Goal: Check status: Check status

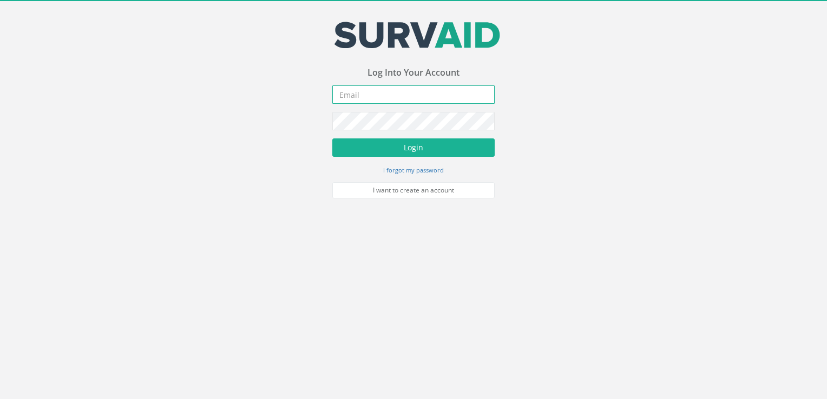
click at [378, 87] on input "email" at bounding box center [413, 95] width 162 height 18
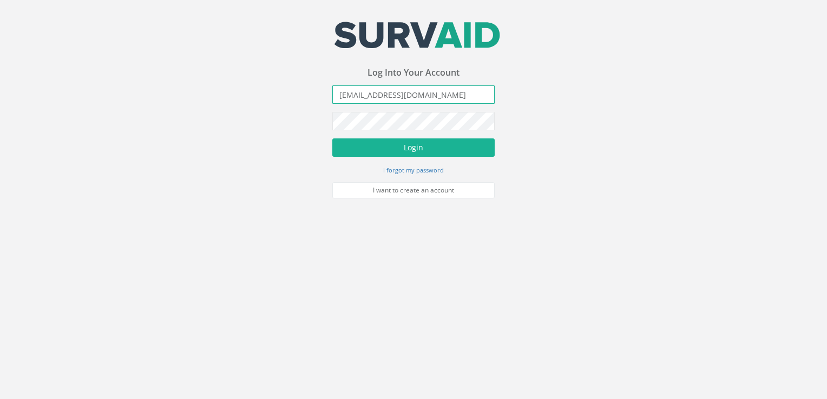
type input "[EMAIL_ADDRESS][DOMAIN_NAME]"
click at [332, 139] on button "Login" at bounding box center [413, 148] width 162 height 18
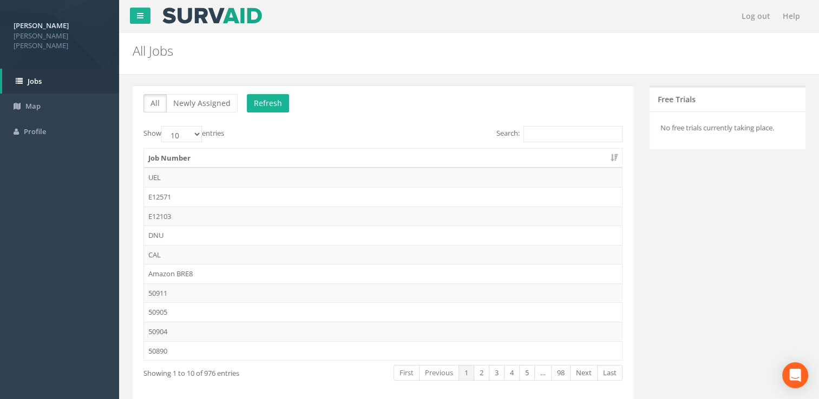
click at [580, 124] on div "All Newly Assigned Refresh Show 10 25 50 100 entries Search: Job Number UEL E12…" at bounding box center [383, 249] width 501 height 326
click at [576, 129] on input "Search:" at bounding box center [572, 134] width 99 height 16
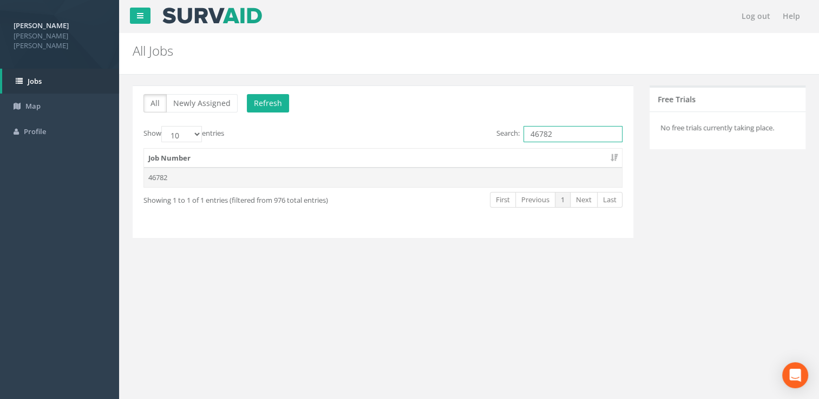
type input "46782"
click at [171, 174] on td "46782" at bounding box center [383, 177] width 478 height 19
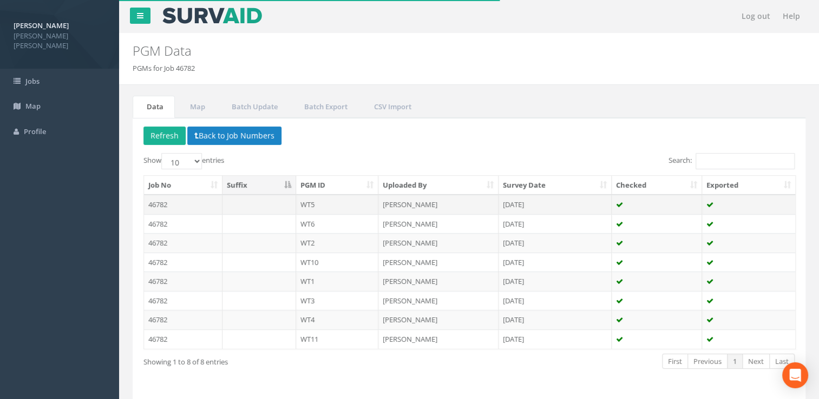
click at [417, 202] on td "[PERSON_NAME]" at bounding box center [438, 204] width 120 height 19
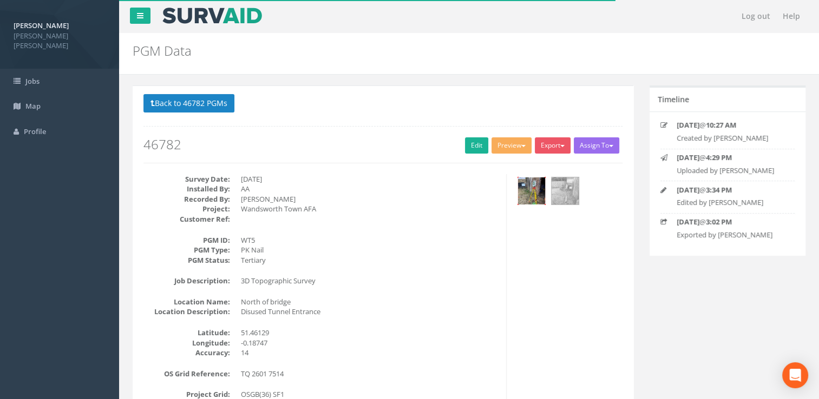
click at [537, 186] on img at bounding box center [531, 191] width 27 height 27
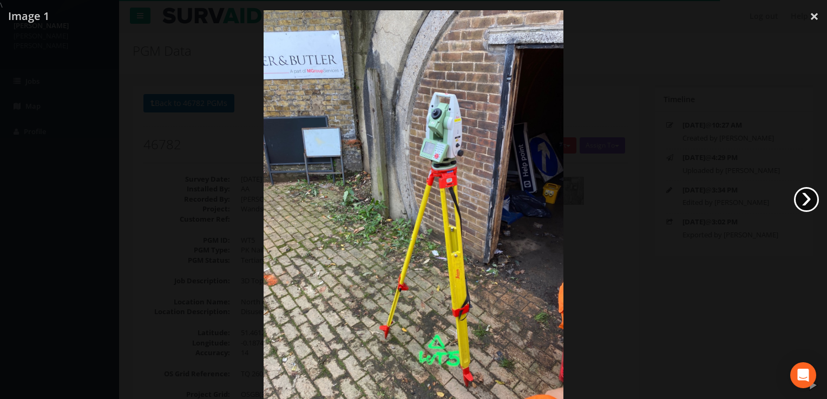
click at [808, 199] on link "›" at bounding box center [806, 199] width 25 height 25
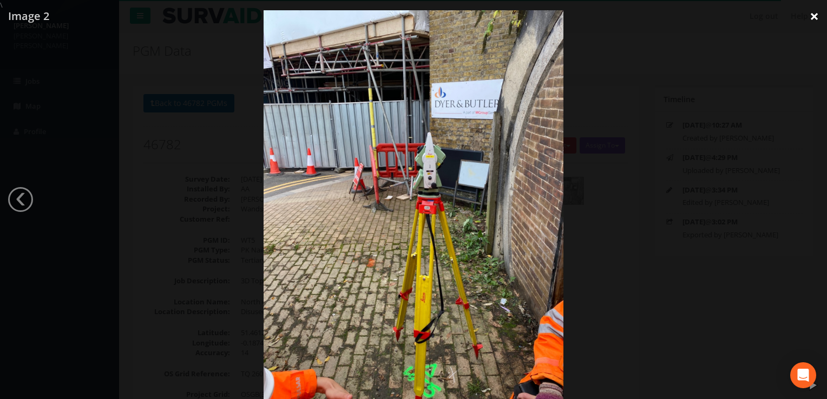
click at [818, 21] on link "×" at bounding box center [814, 16] width 25 height 32
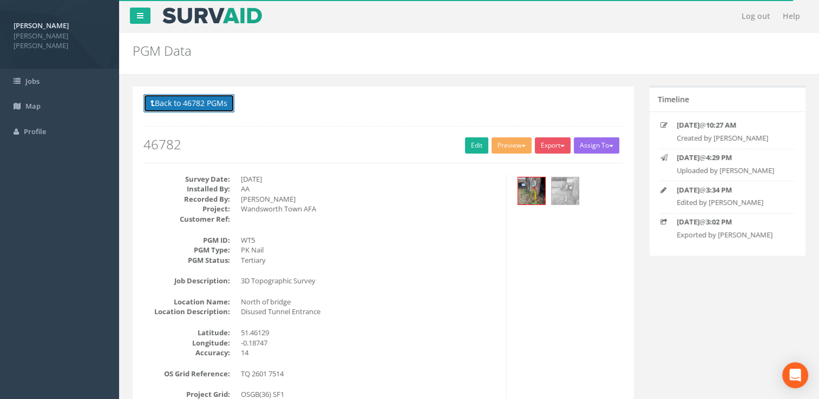
click at [204, 97] on button "Back to 46782 PGMs" at bounding box center [188, 103] width 91 height 18
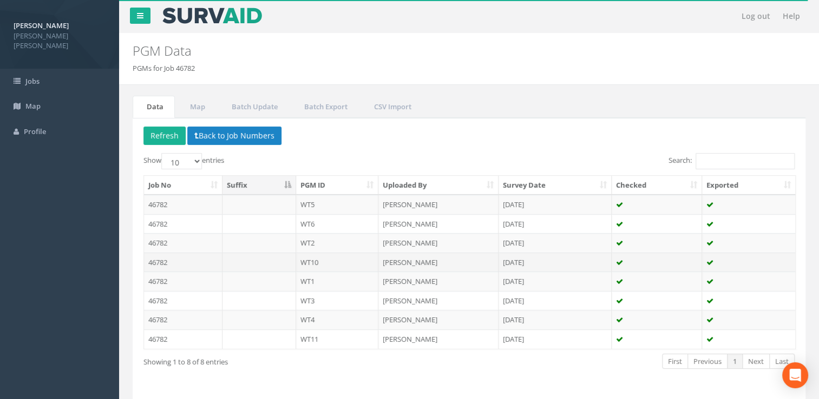
click at [412, 261] on td "[PERSON_NAME]" at bounding box center [438, 262] width 120 height 19
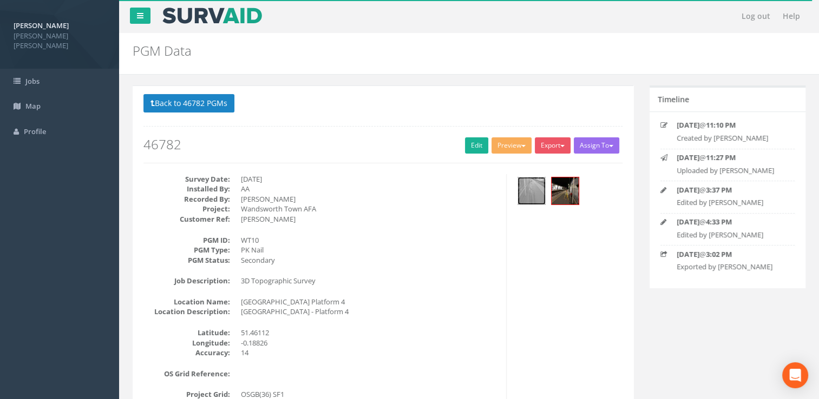
click at [530, 191] on img at bounding box center [531, 191] width 27 height 27
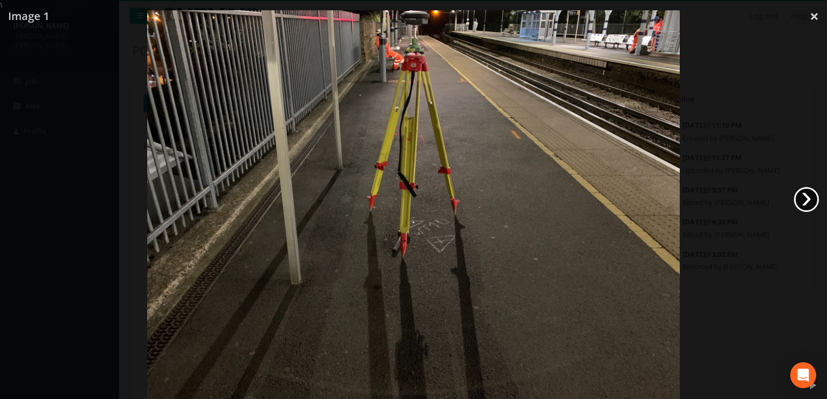
click at [802, 196] on link "›" at bounding box center [806, 199] width 25 height 25
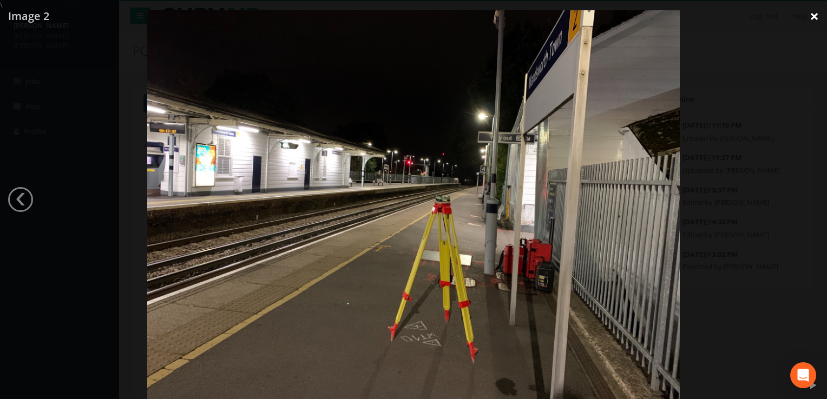
click at [816, 14] on link "×" at bounding box center [814, 16] width 25 height 32
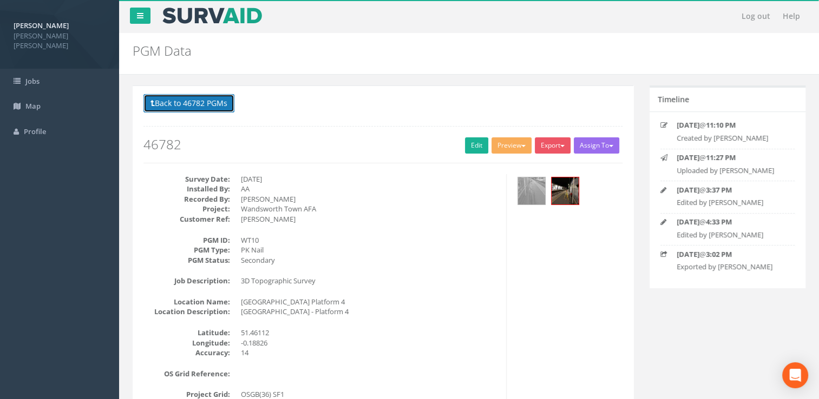
click at [196, 101] on button "Back to 46782 PGMs" at bounding box center [188, 103] width 91 height 18
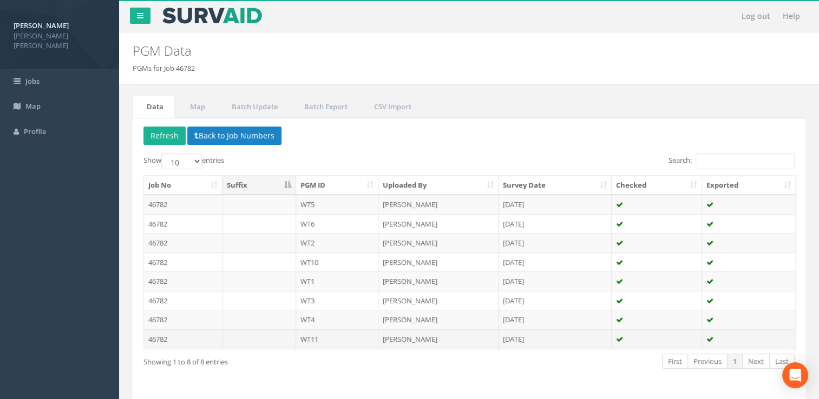
click at [314, 344] on td "WT11" at bounding box center [337, 339] width 83 height 19
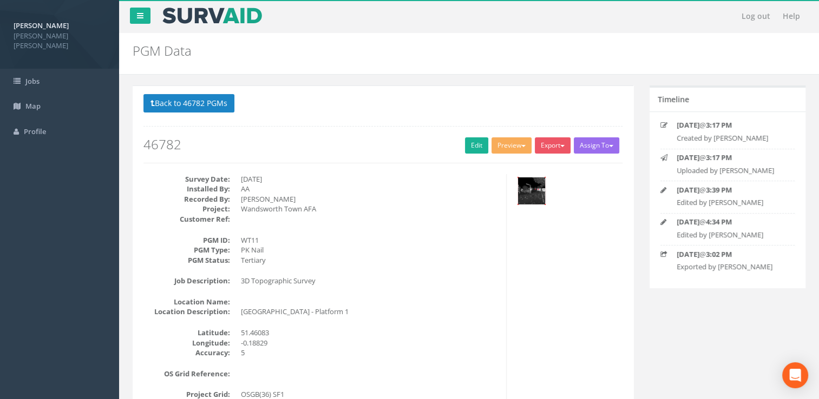
click at [535, 197] on img at bounding box center [531, 191] width 27 height 27
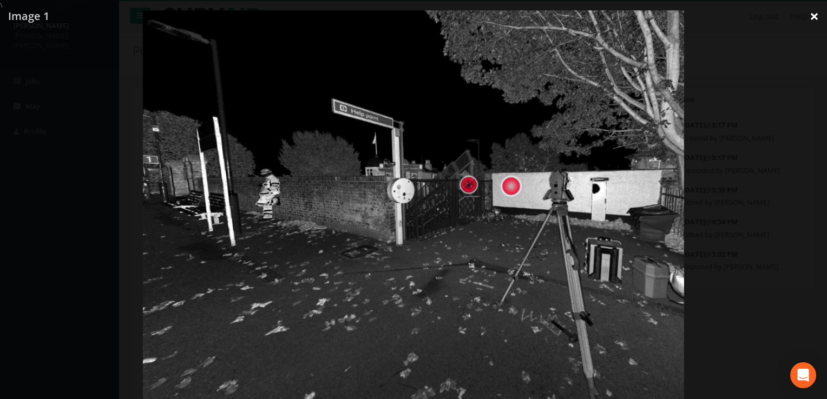
click at [818, 17] on link "×" at bounding box center [814, 16] width 25 height 32
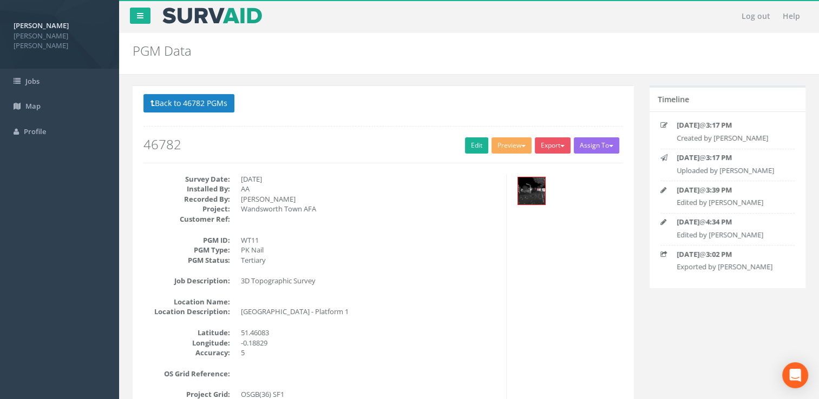
click at [28, 101] on span "Map" at bounding box center [32, 106] width 15 height 10
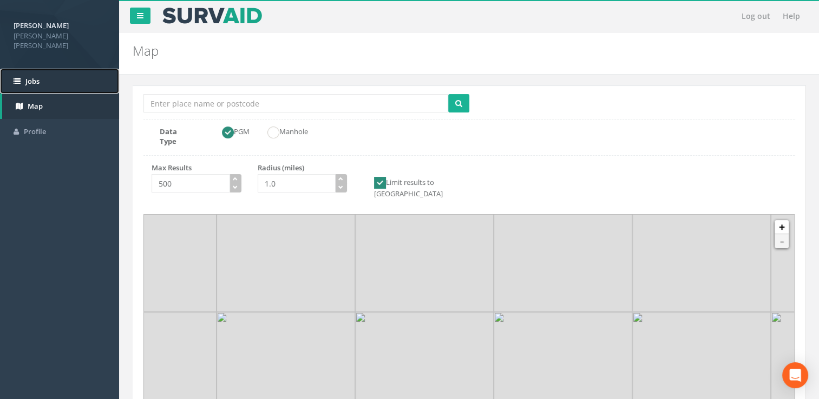
click at [50, 74] on link "Jobs" at bounding box center [59, 81] width 119 height 25
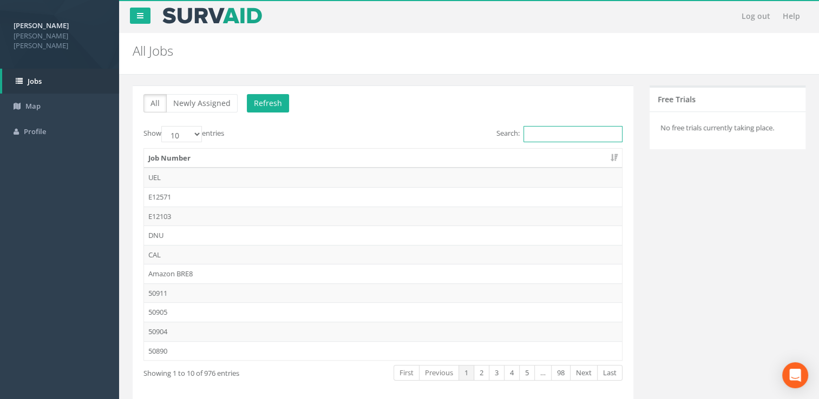
click at [552, 134] on input "Search:" at bounding box center [572, 134] width 99 height 16
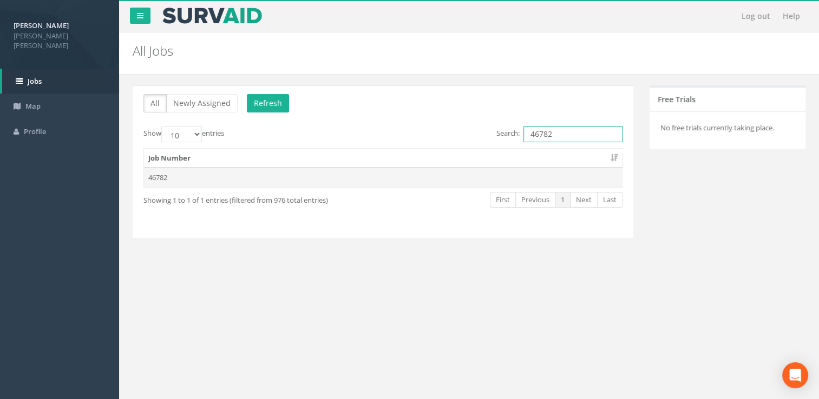
type input "46782"
click at [163, 178] on td "46782" at bounding box center [383, 177] width 478 height 19
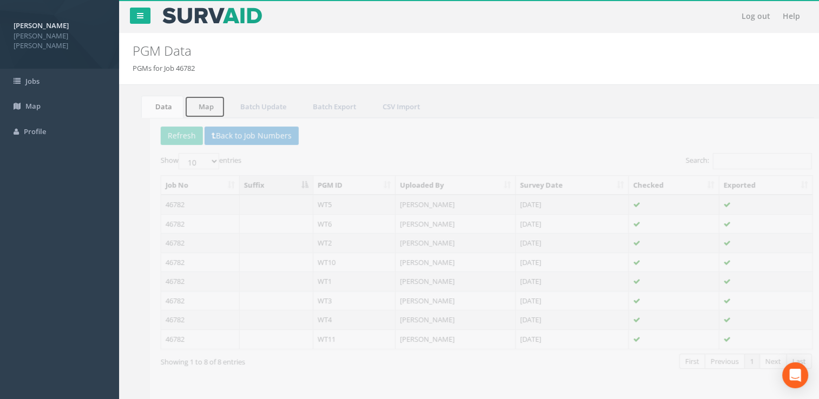
click at [192, 109] on link "Map" at bounding box center [196, 107] width 41 height 22
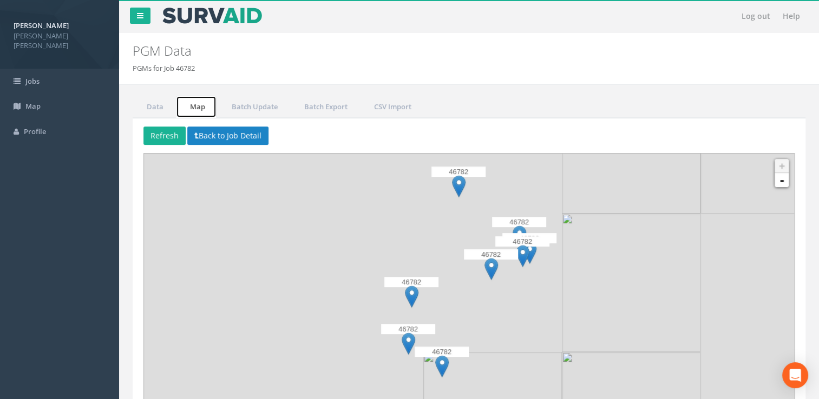
scroll to position [54, 0]
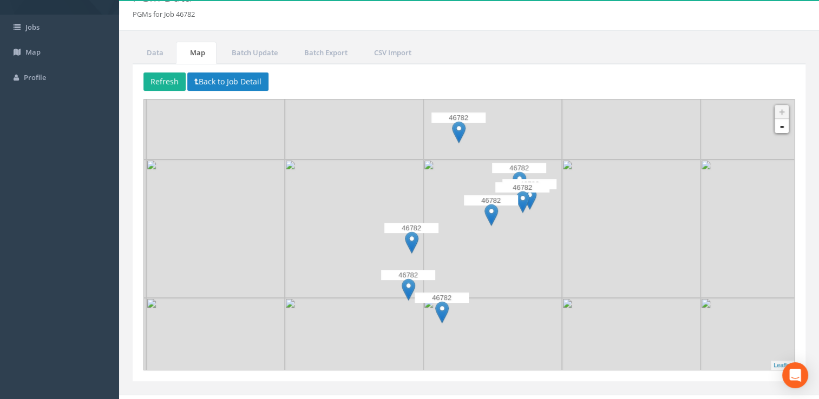
click at [523, 202] on img at bounding box center [523, 202] width 14 height 22
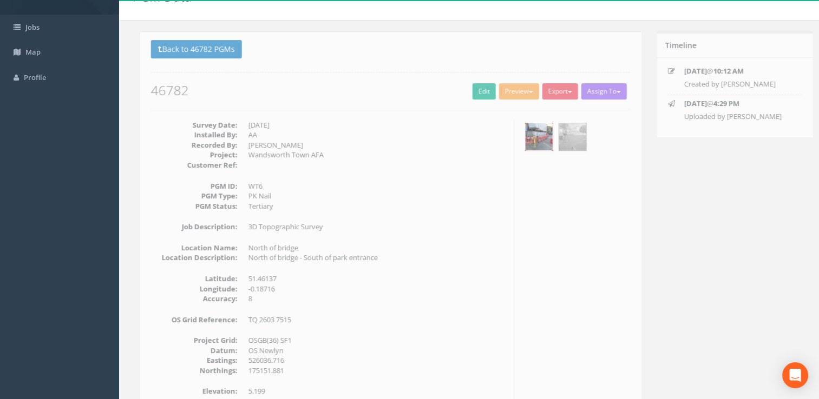
click at [533, 133] on img at bounding box center [531, 136] width 27 height 27
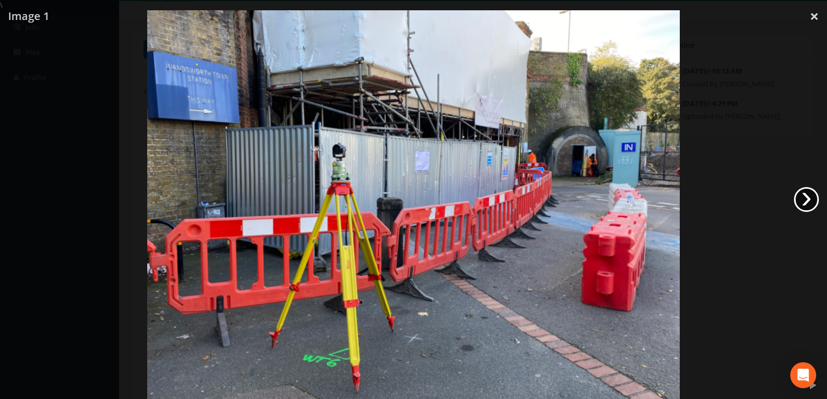
click at [816, 199] on link "›" at bounding box center [806, 199] width 25 height 25
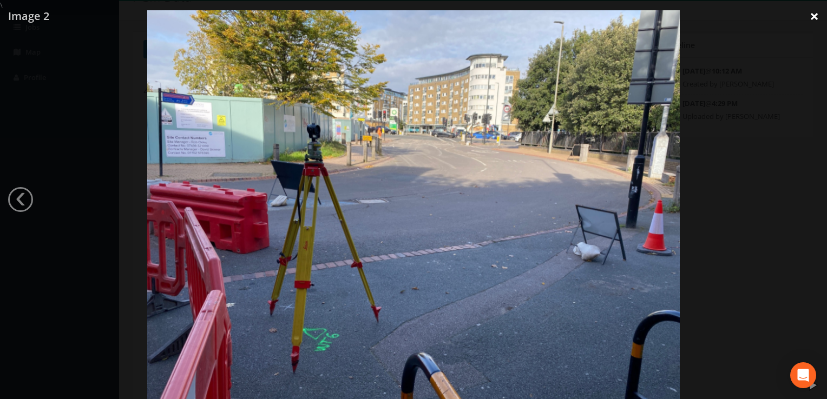
click at [812, 16] on link "×" at bounding box center [814, 16] width 25 height 32
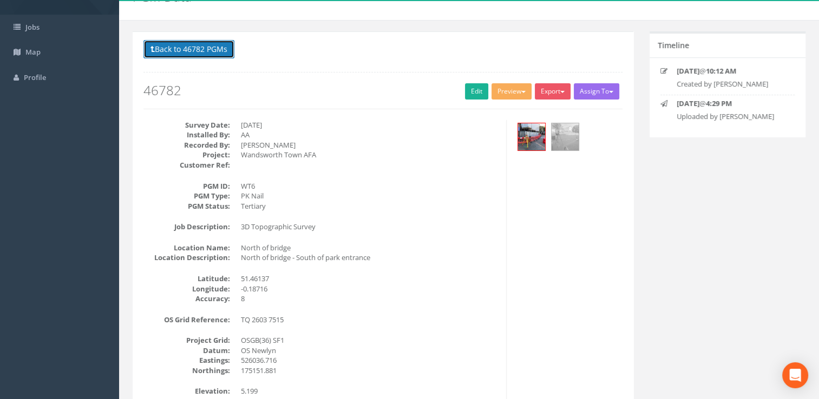
click at [193, 52] on button "Back to 46782 PGMs" at bounding box center [188, 49] width 91 height 18
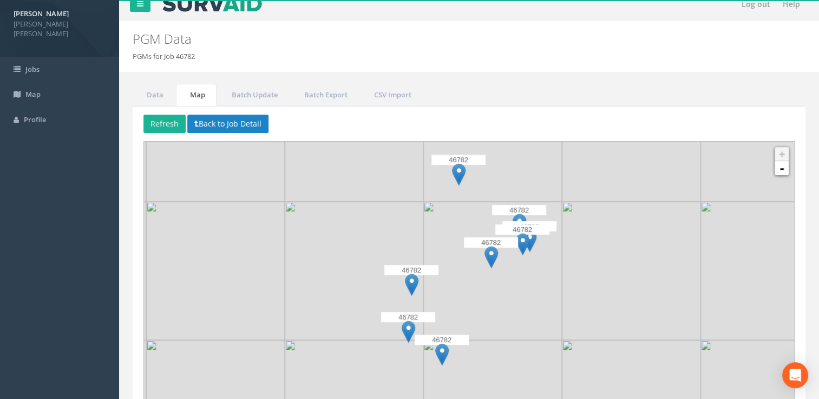
scroll to position [0, 0]
